Goal: Information Seeking & Learning: Learn about a topic

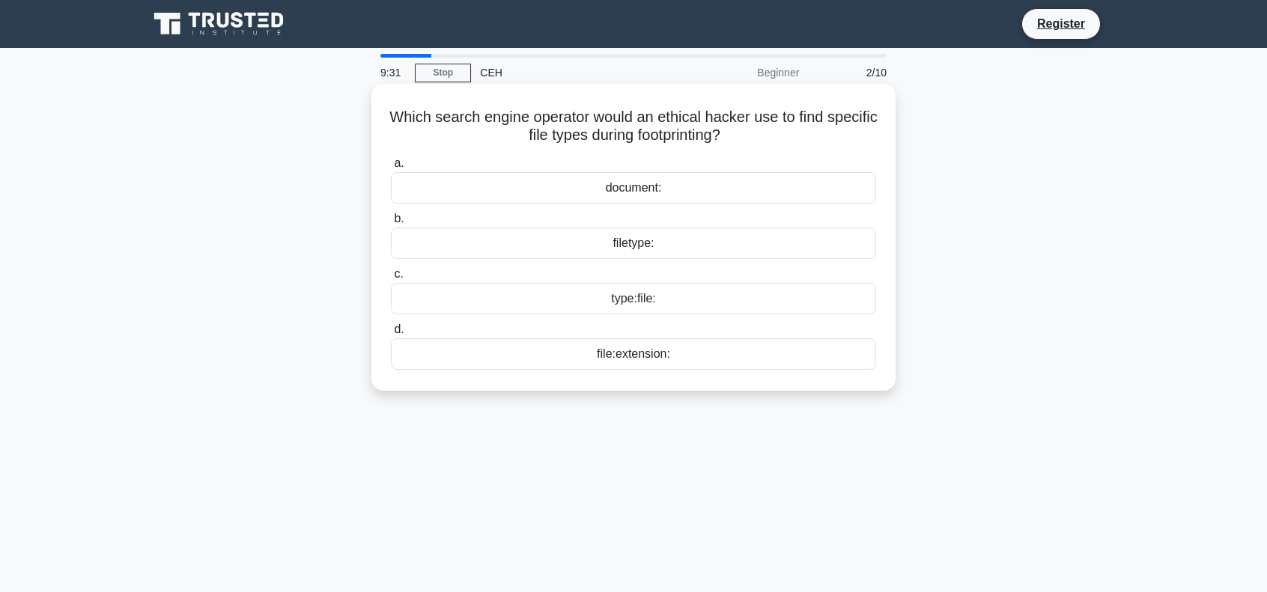
click at [653, 246] on div "filetype:" at bounding box center [633, 243] width 485 height 31
click at [391, 224] on input "b. filetype:" at bounding box center [391, 219] width 0 height 10
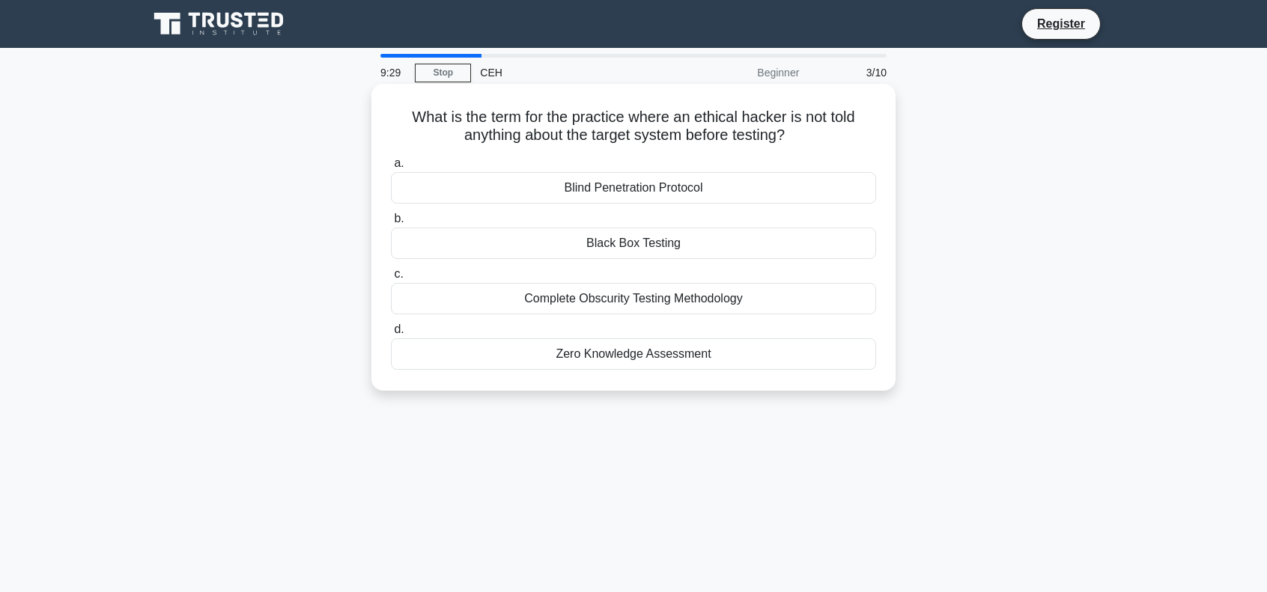
click at [655, 191] on div "Blind Penetration Protocol" at bounding box center [633, 187] width 485 height 31
click at [391, 168] on input "a. Blind Penetration Protocol" at bounding box center [391, 164] width 0 height 10
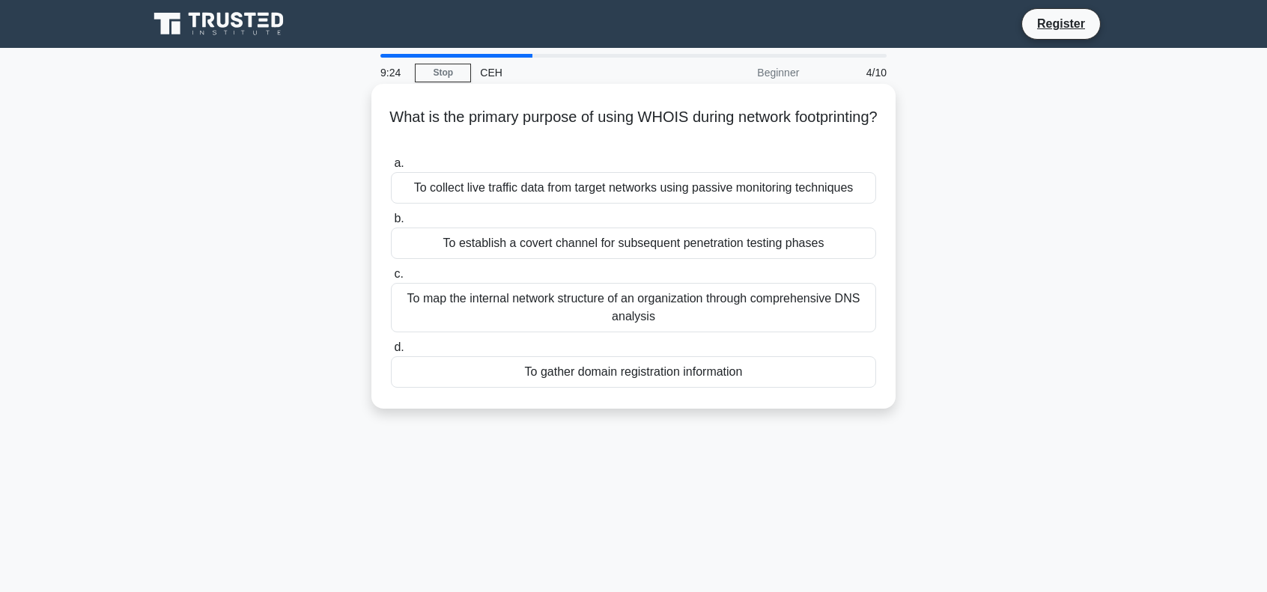
click at [619, 320] on div "To map the internal network structure of an organization through comprehensive …" at bounding box center [633, 307] width 485 height 49
click at [391, 279] on input "c. To map the internal network structure of an organization through comprehensi…" at bounding box center [391, 275] width 0 height 10
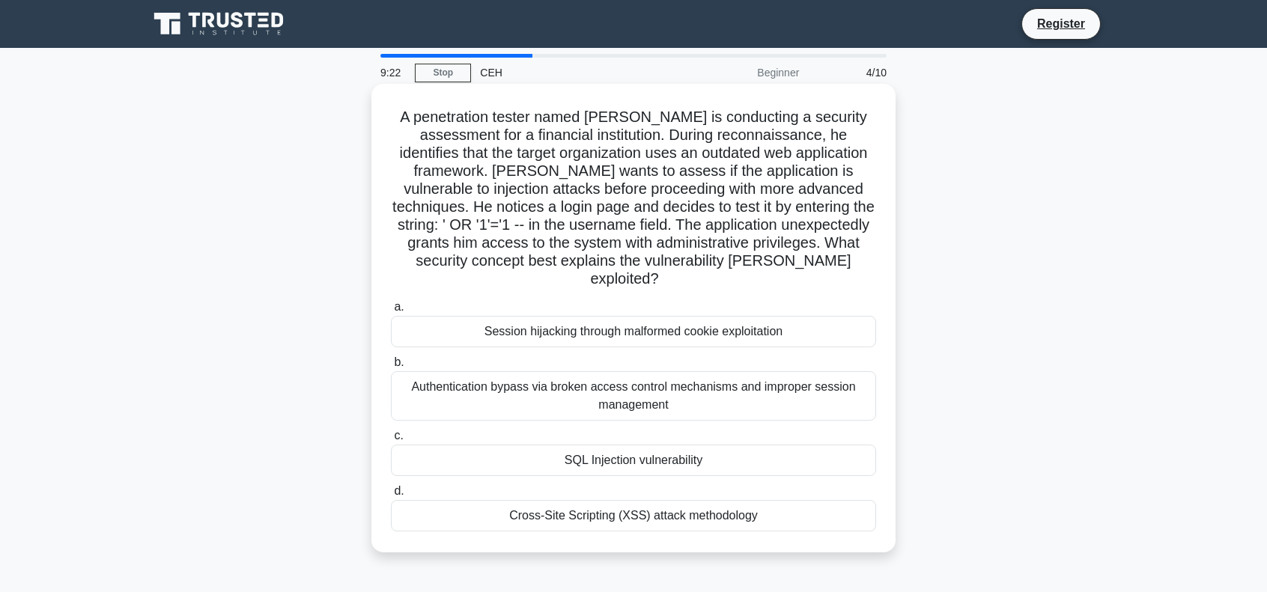
click at [607, 316] on div "Session hijacking through malformed cookie exploitation" at bounding box center [633, 331] width 485 height 31
click at [391, 311] on input "a. Session hijacking through malformed cookie exploitation" at bounding box center [391, 308] width 0 height 10
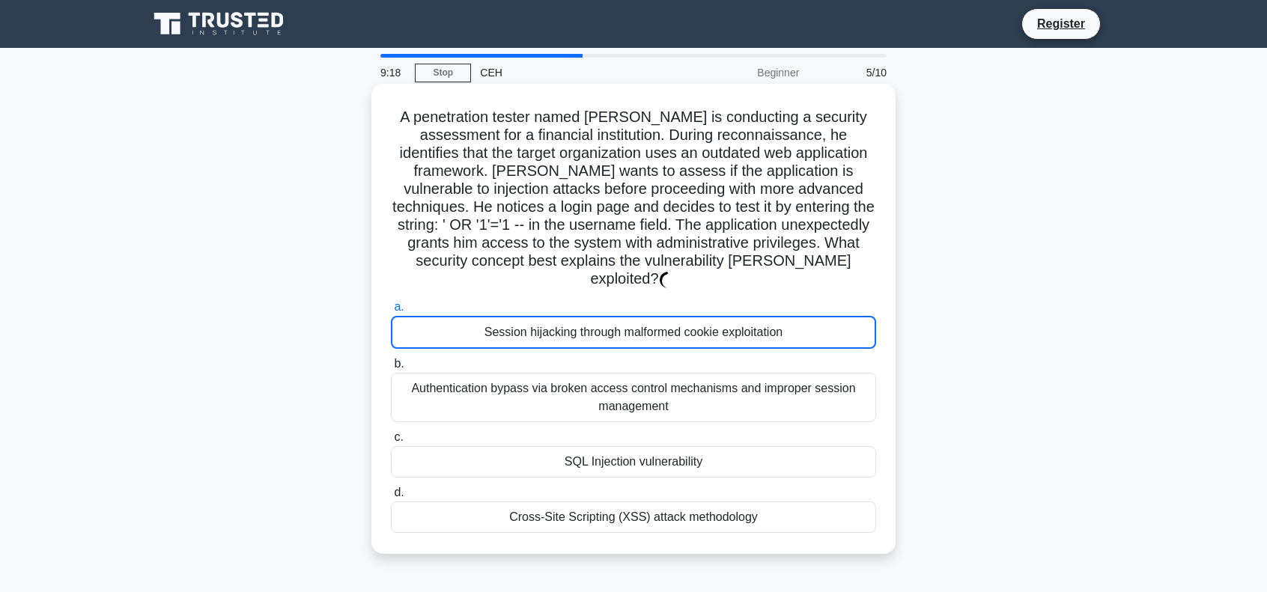
click at [626, 392] on div "Authentication bypass via broken access control mechanisms and improper session…" at bounding box center [633, 397] width 485 height 49
click at [391, 369] on input "b. Authentication bypass via broken access control mechanisms and improper sess…" at bounding box center [391, 364] width 0 height 10
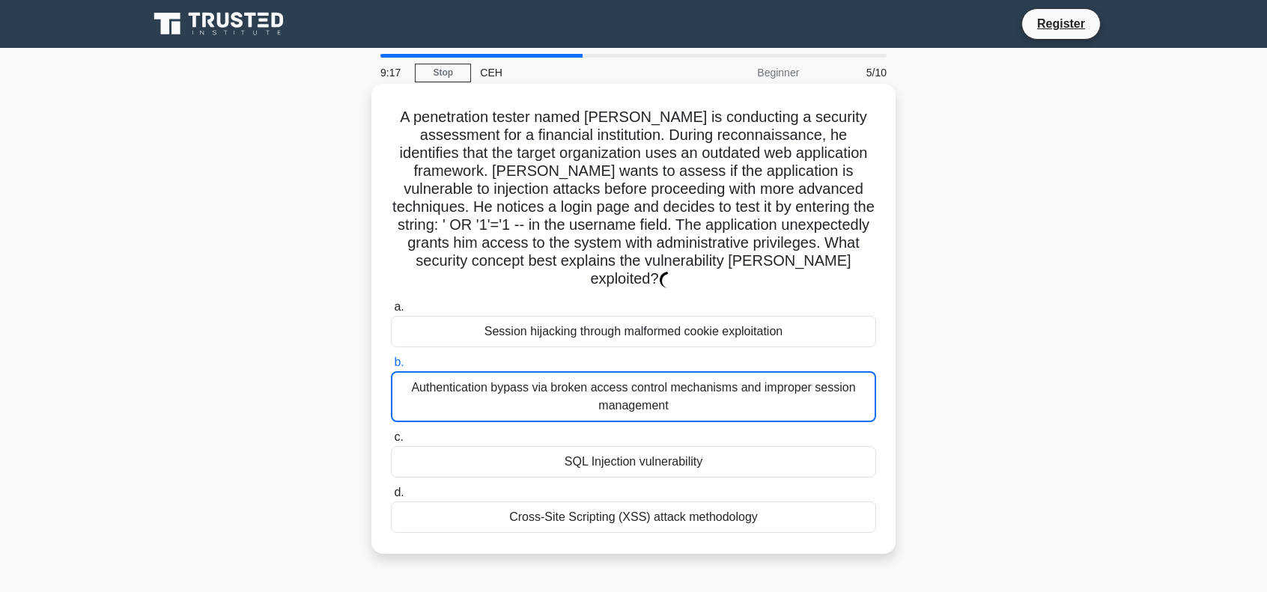
click at [624, 450] on div "SQL Injection vulnerability" at bounding box center [633, 461] width 485 height 31
click at [391, 443] on input "c. SQL Injection vulnerability" at bounding box center [391, 438] width 0 height 10
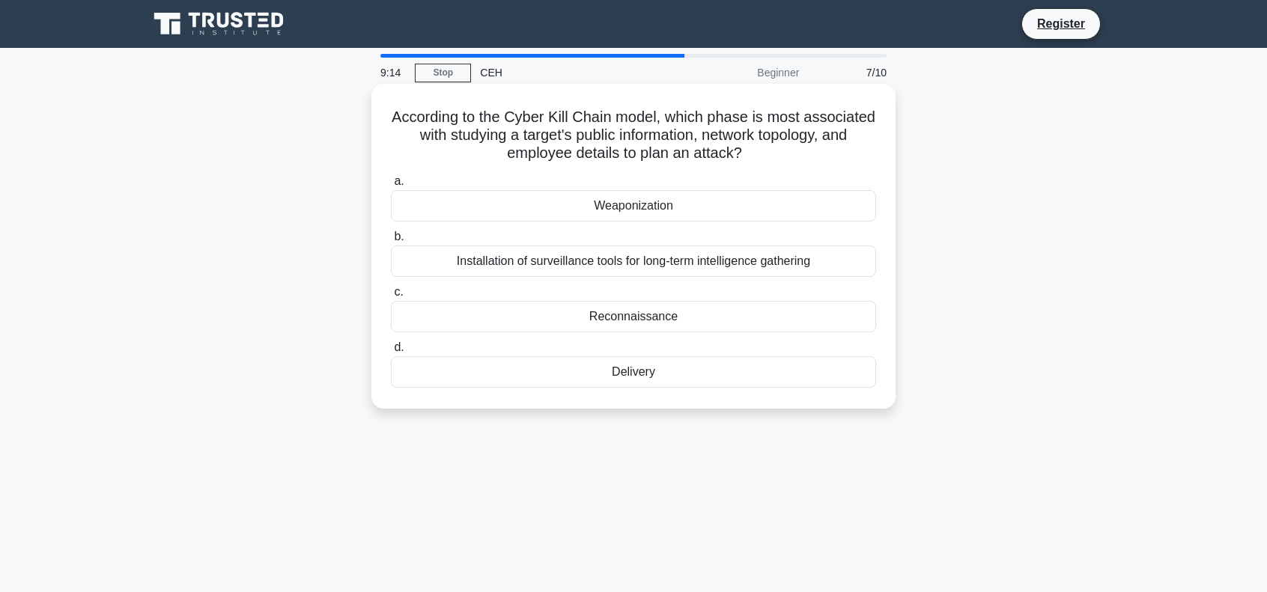
click at [610, 204] on div "Weaponization" at bounding box center [633, 205] width 485 height 31
click at [391, 186] on input "a. Weaponization" at bounding box center [391, 182] width 0 height 10
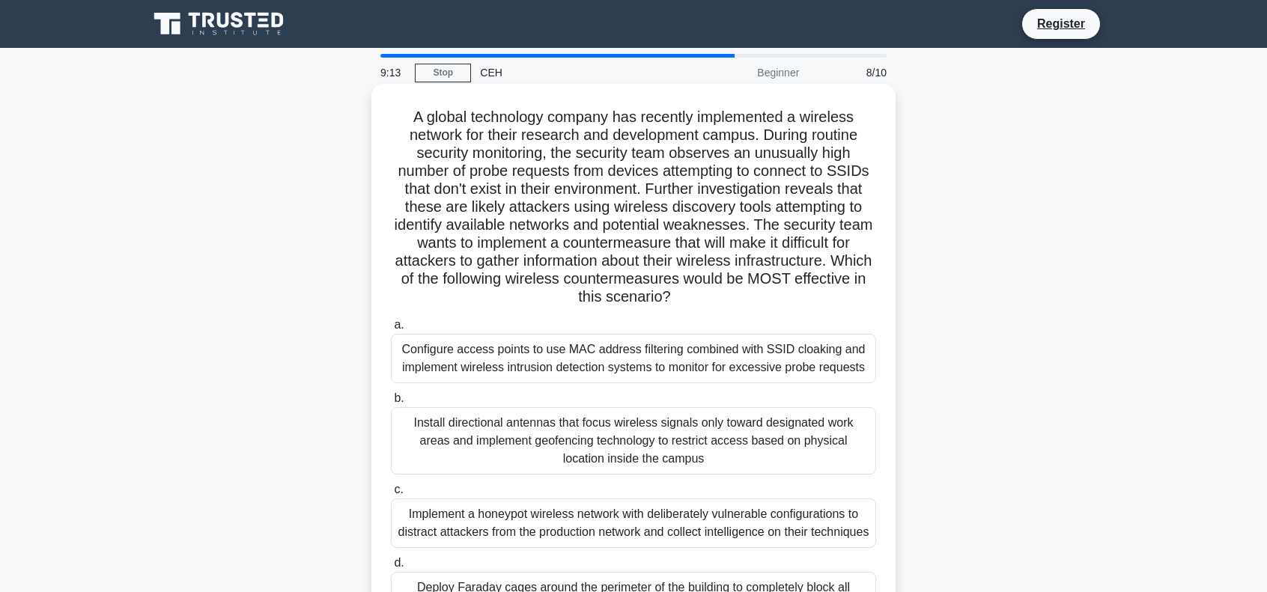
click at [610, 274] on h5 "A global technology company has recently implemented a wireless network for the…" at bounding box center [633, 207] width 488 height 199
click at [648, 540] on div "Implement a honeypot wireless network with deliberately vulnerable configuratio…" at bounding box center [633, 523] width 485 height 49
click at [391, 495] on input "c. Implement a honeypot wireless network with deliberately vulnerable configura…" at bounding box center [391, 490] width 0 height 10
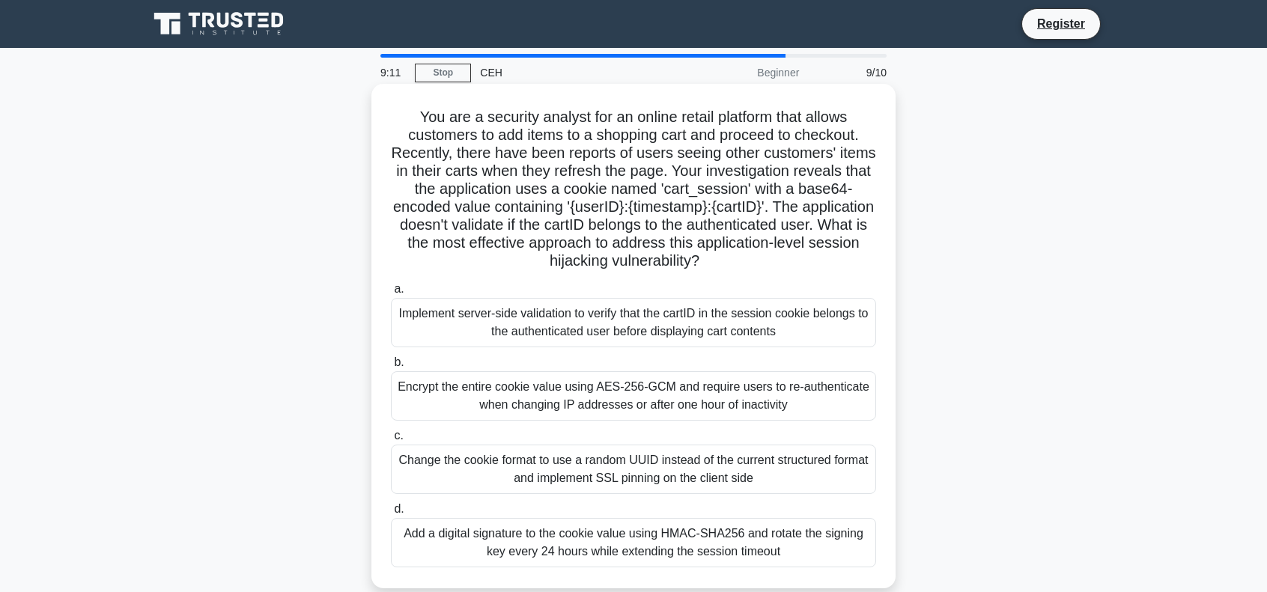
click at [634, 379] on div "Encrypt the entire cookie value using AES-256-GCM and require users to re-authe…" at bounding box center [633, 395] width 485 height 49
click at [391, 368] on input "b. Encrypt the entire cookie value using AES-256-GCM and require users to re-au…" at bounding box center [391, 363] width 0 height 10
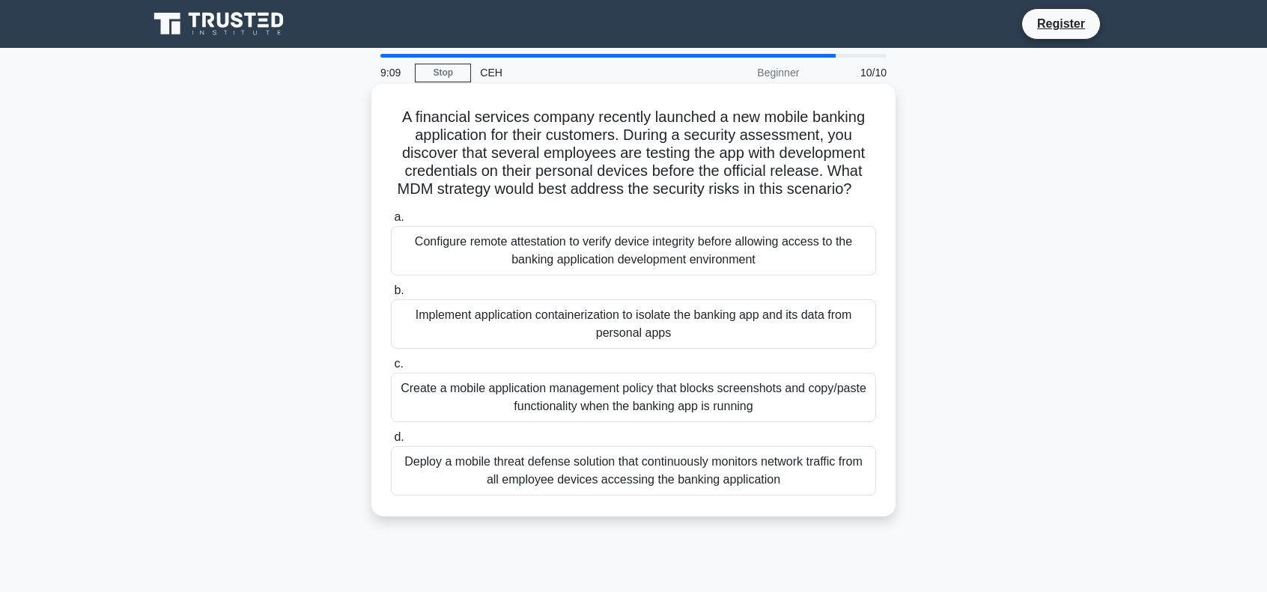
click at [629, 336] on div "Implement application containerization to isolate the banking app and its data …" at bounding box center [633, 324] width 485 height 49
click at [391, 296] on input "b. Implement application containerization to isolate the banking app and its da…" at bounding box center [391, 291] width 0 height 10
